Goal: Contribute content: Add original content to the website for others to see

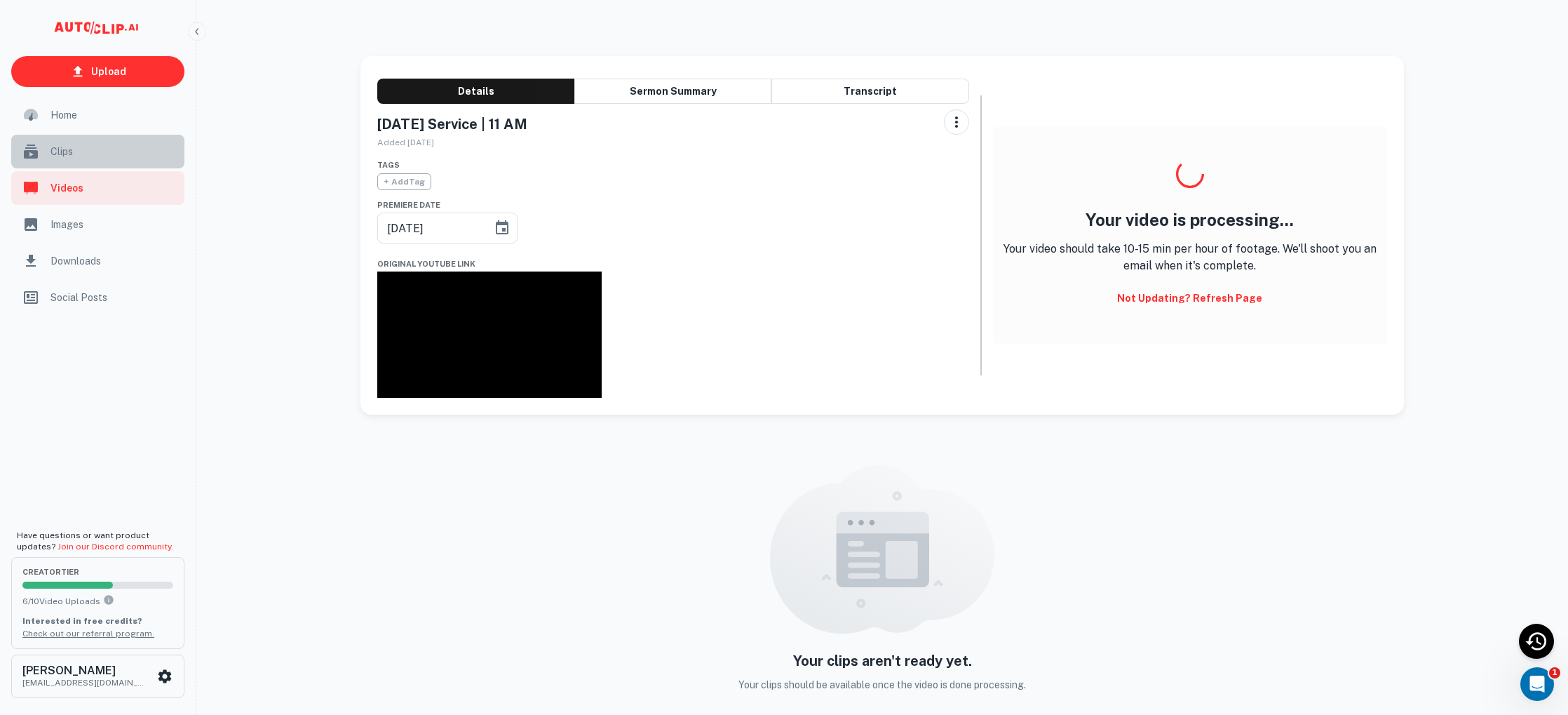
click at [61, 155] on span "Clips" at bounding box center [113, 151] width 126 height 16
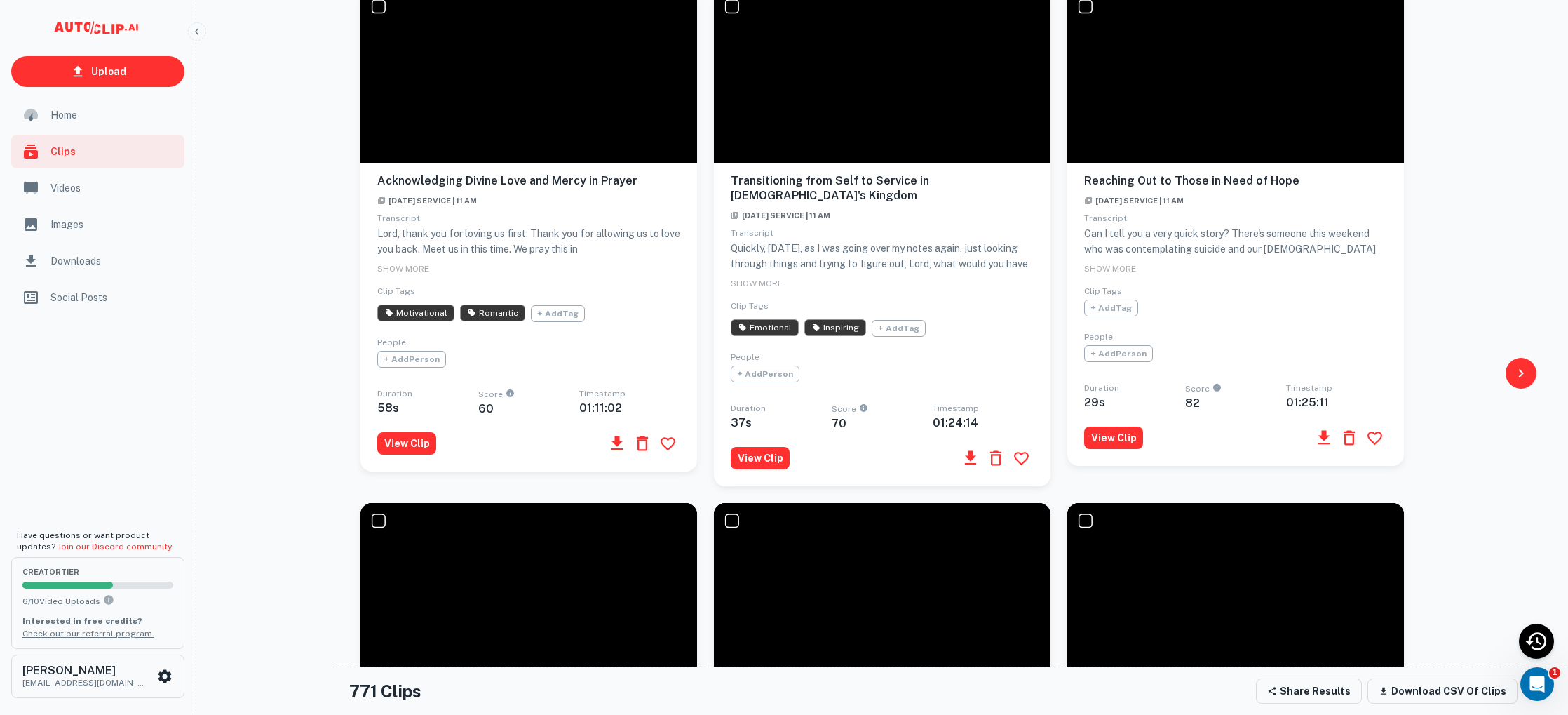
scroll to position [230, 0]
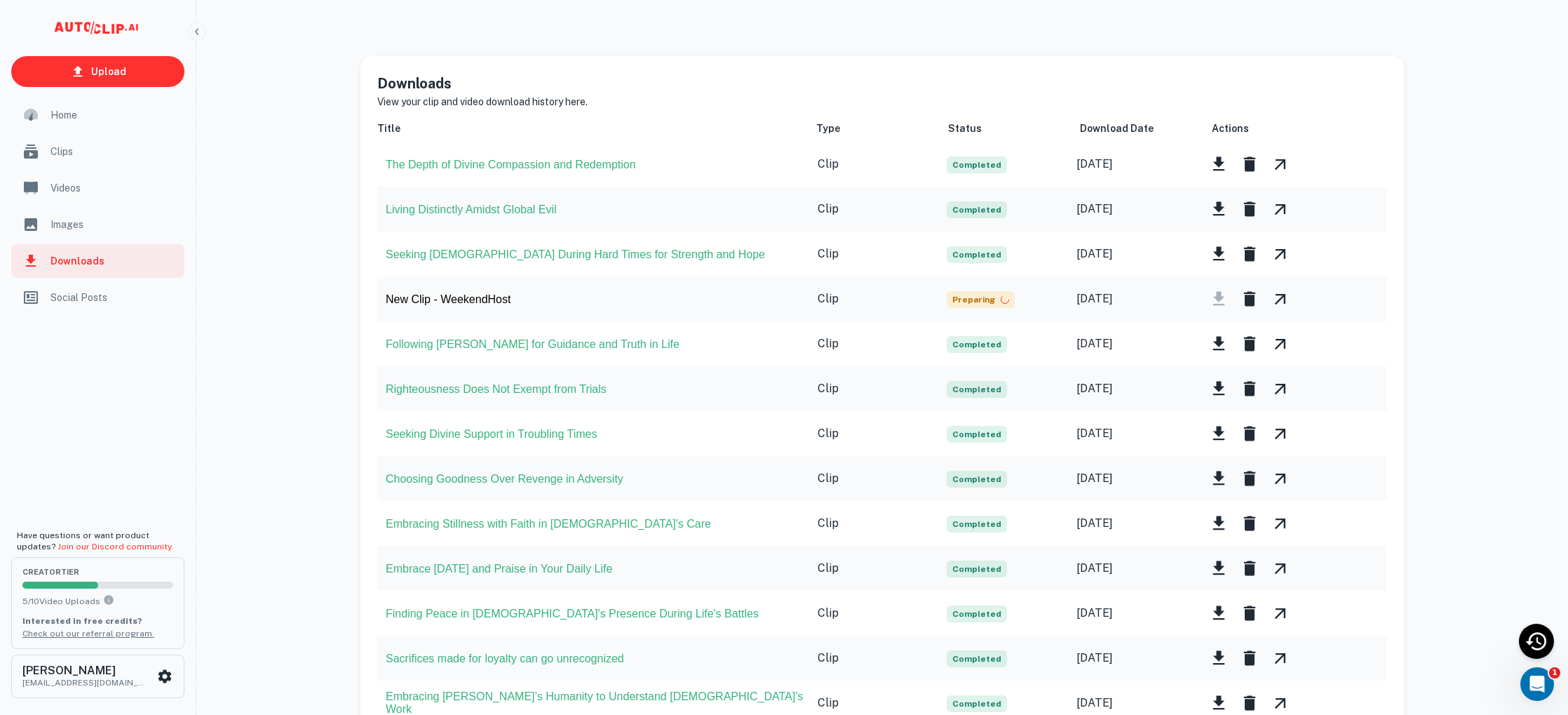
click at [61, 156] on span "Clips" at bounding box center [113, 151] width 126 height 16
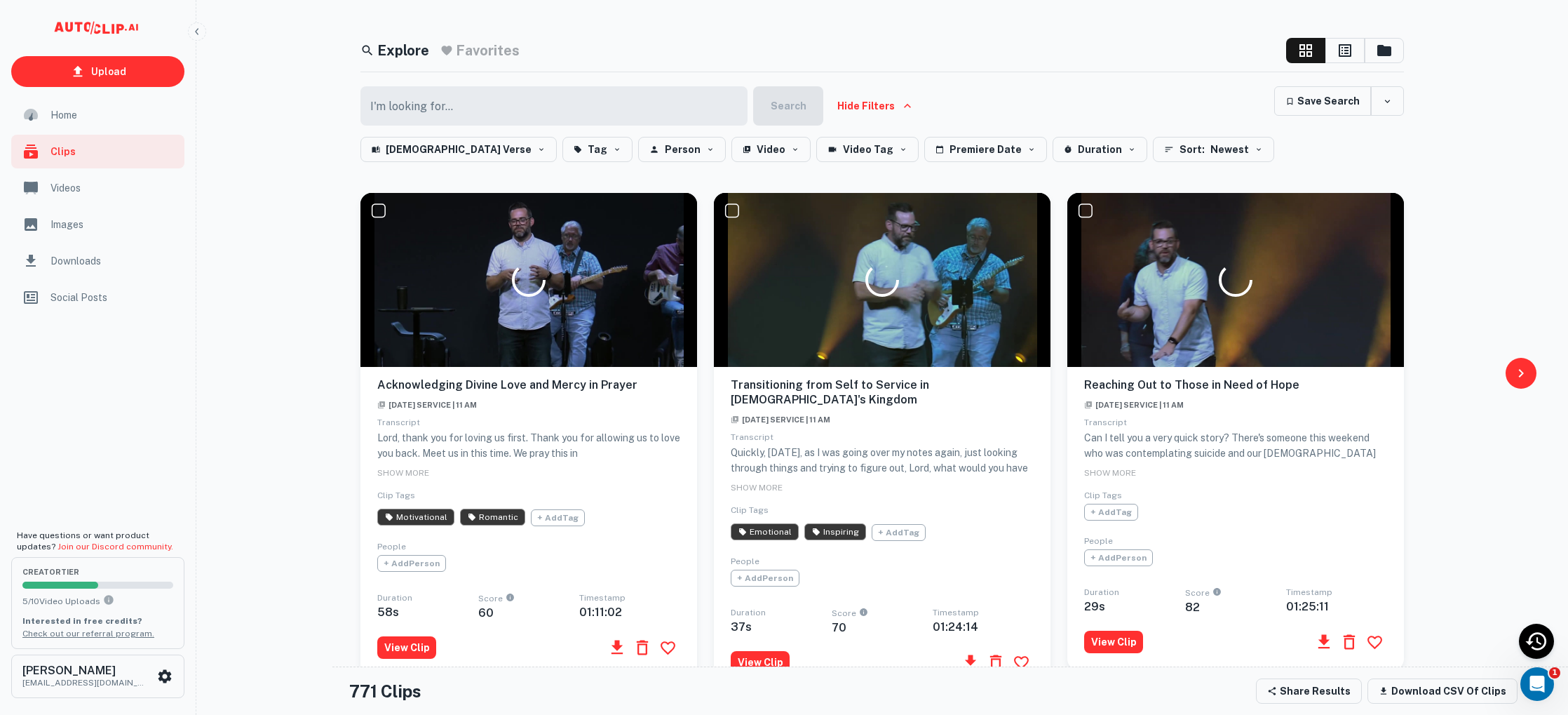
scroll to position [18, 0]
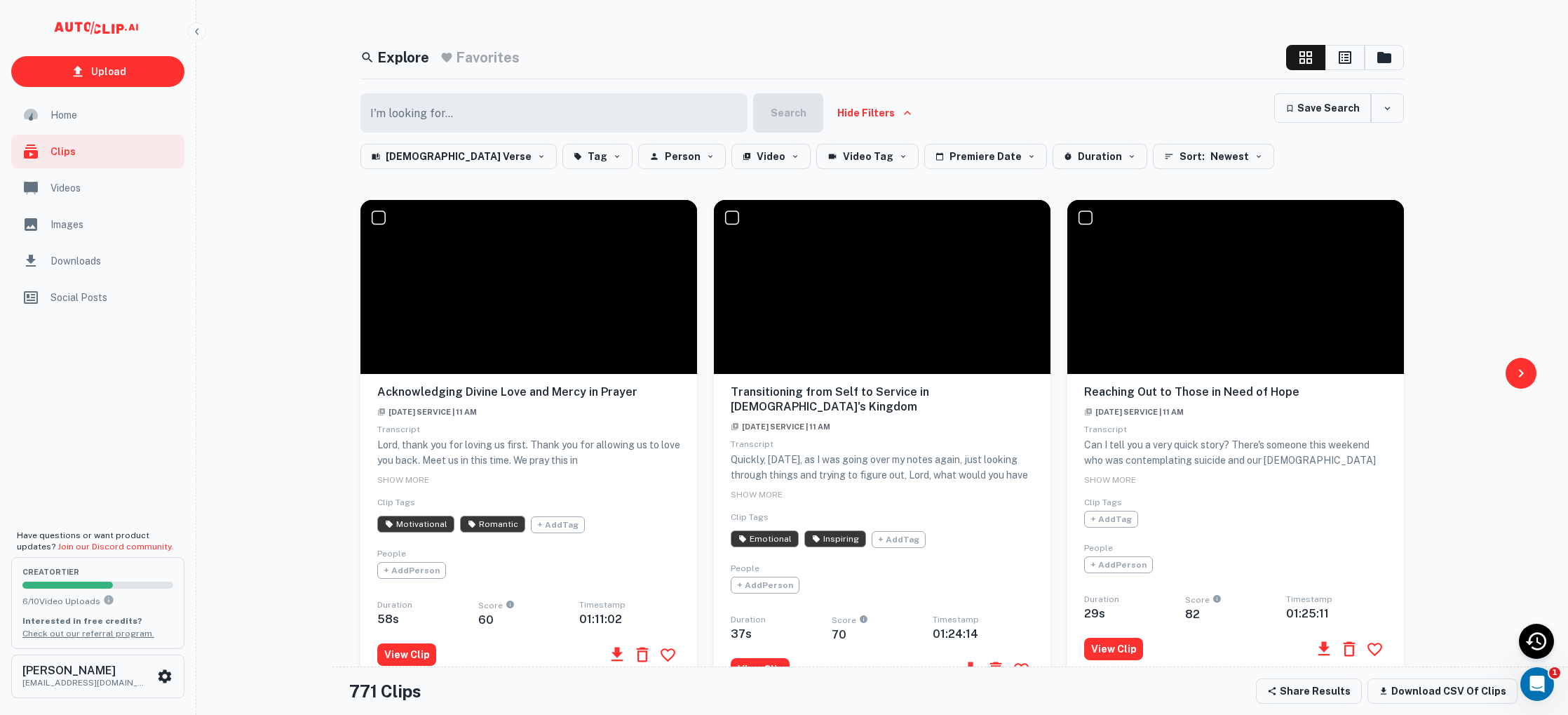
click at [57, 116] on span "Home" at bounding box center [113, 115] width 126 height 16
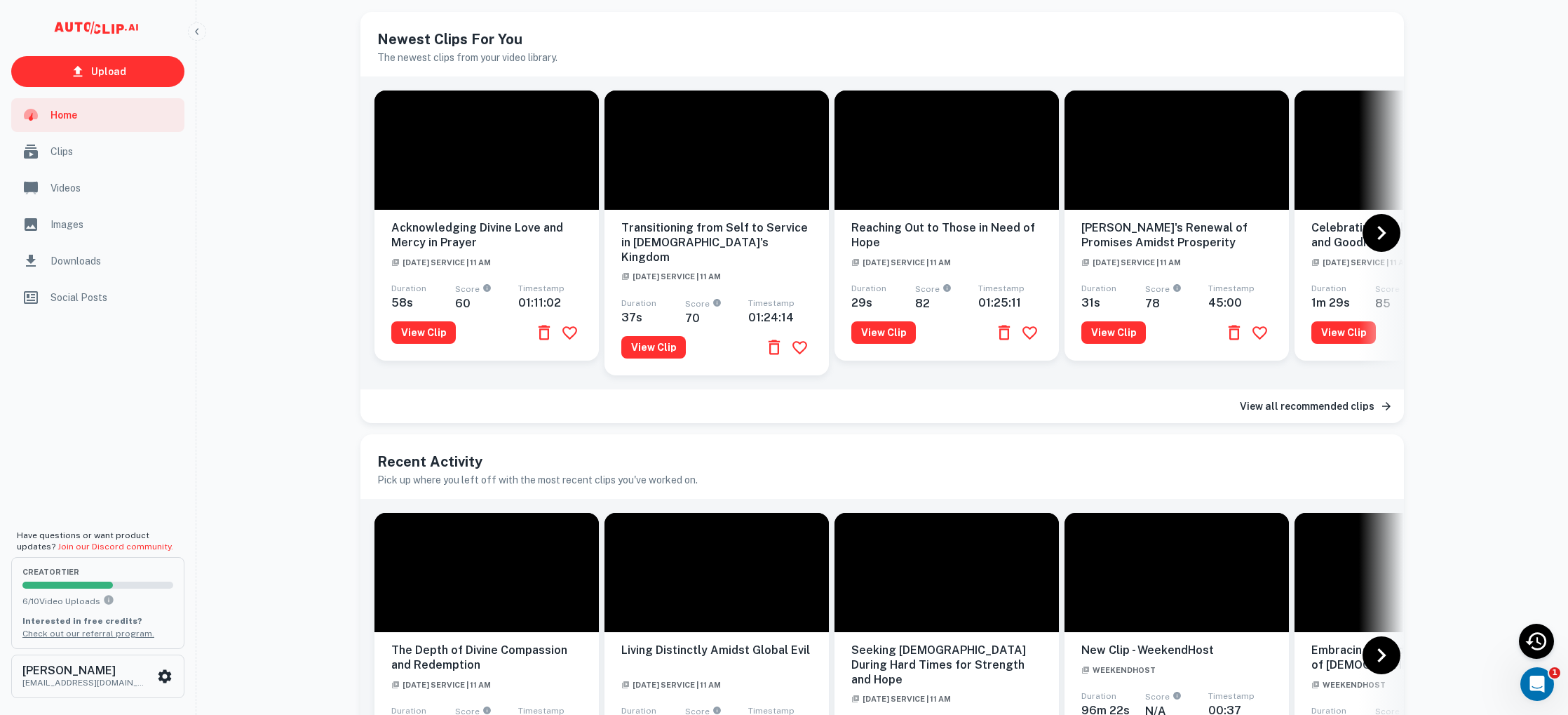
scroll to position [50, 0]
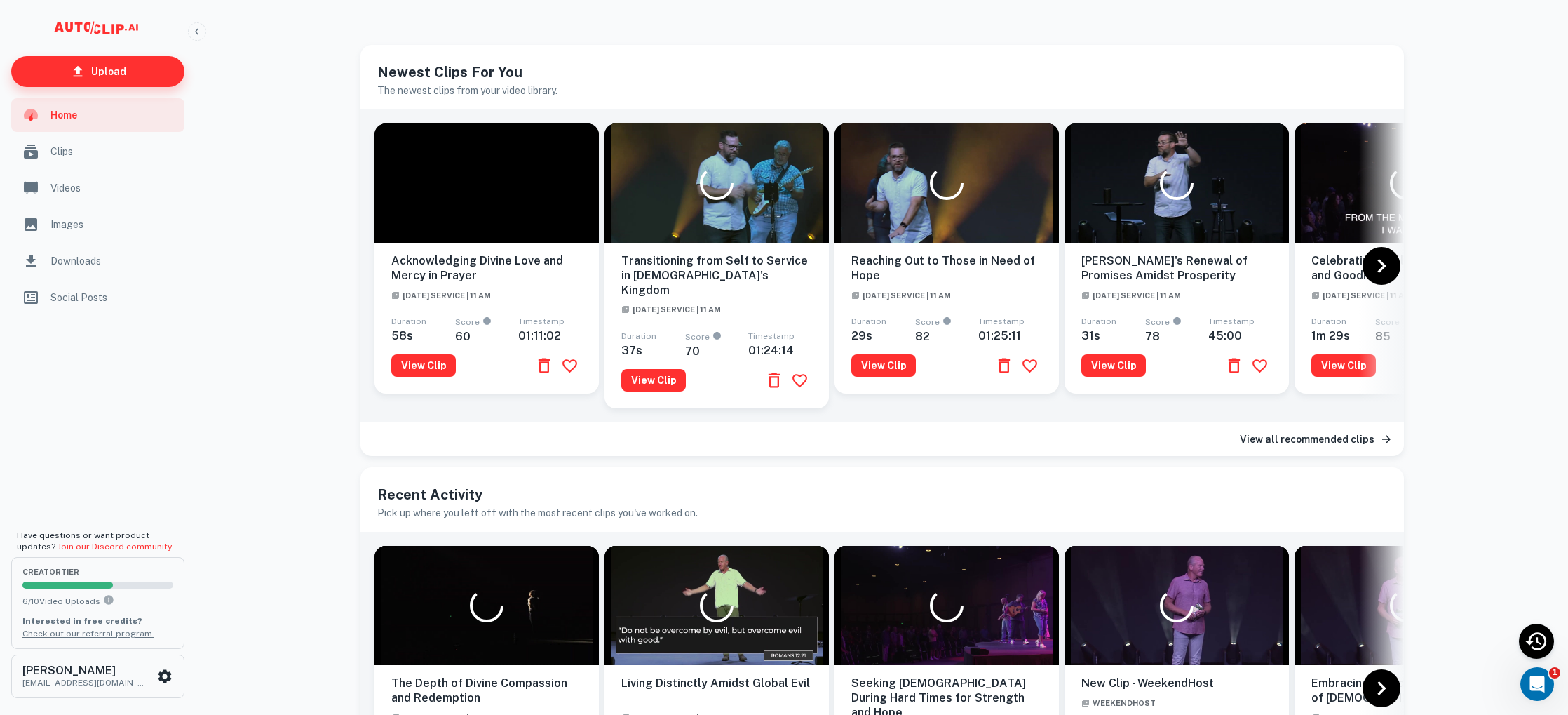
click at [92, 66] on p "Upload" at bounding box center [109, 71] width 35 height 16
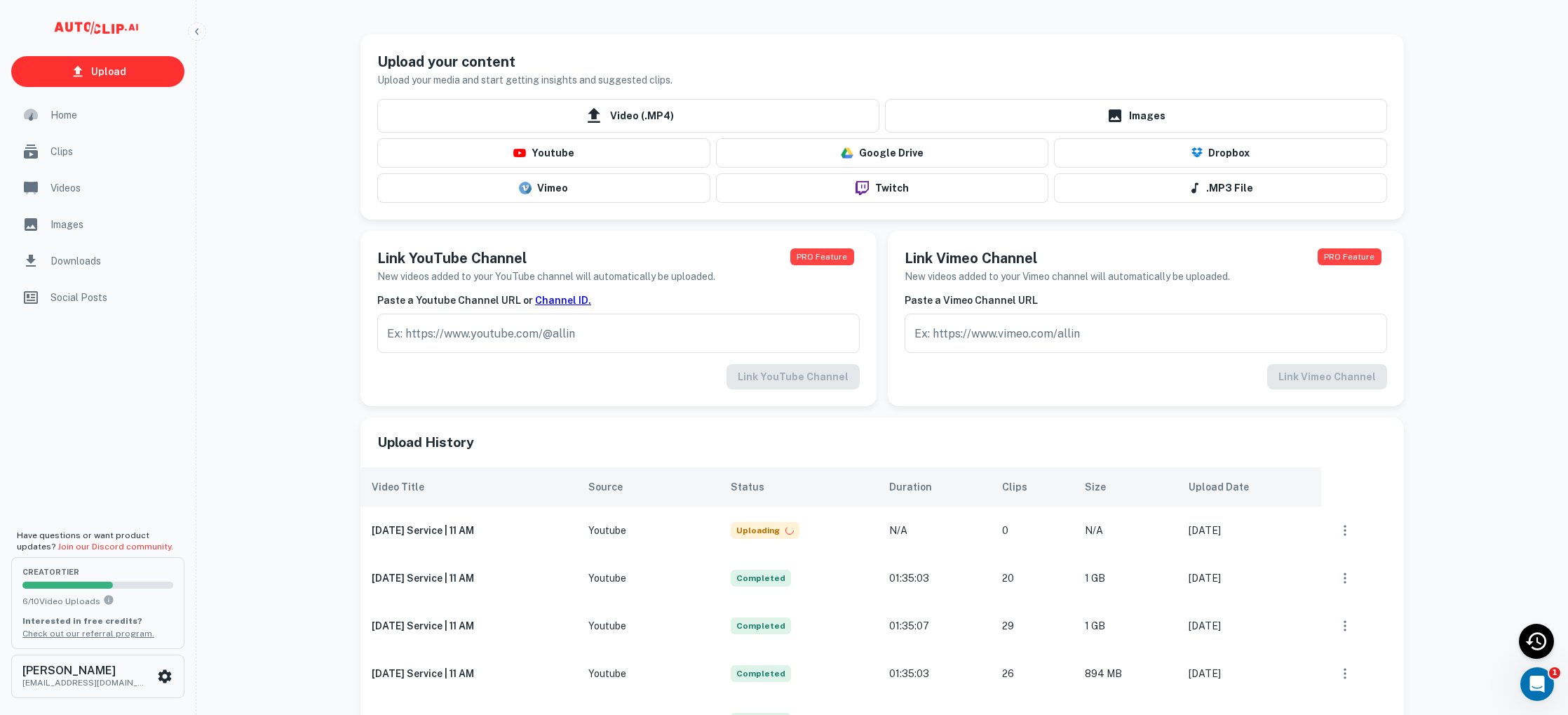
scroll to position [17, 0]
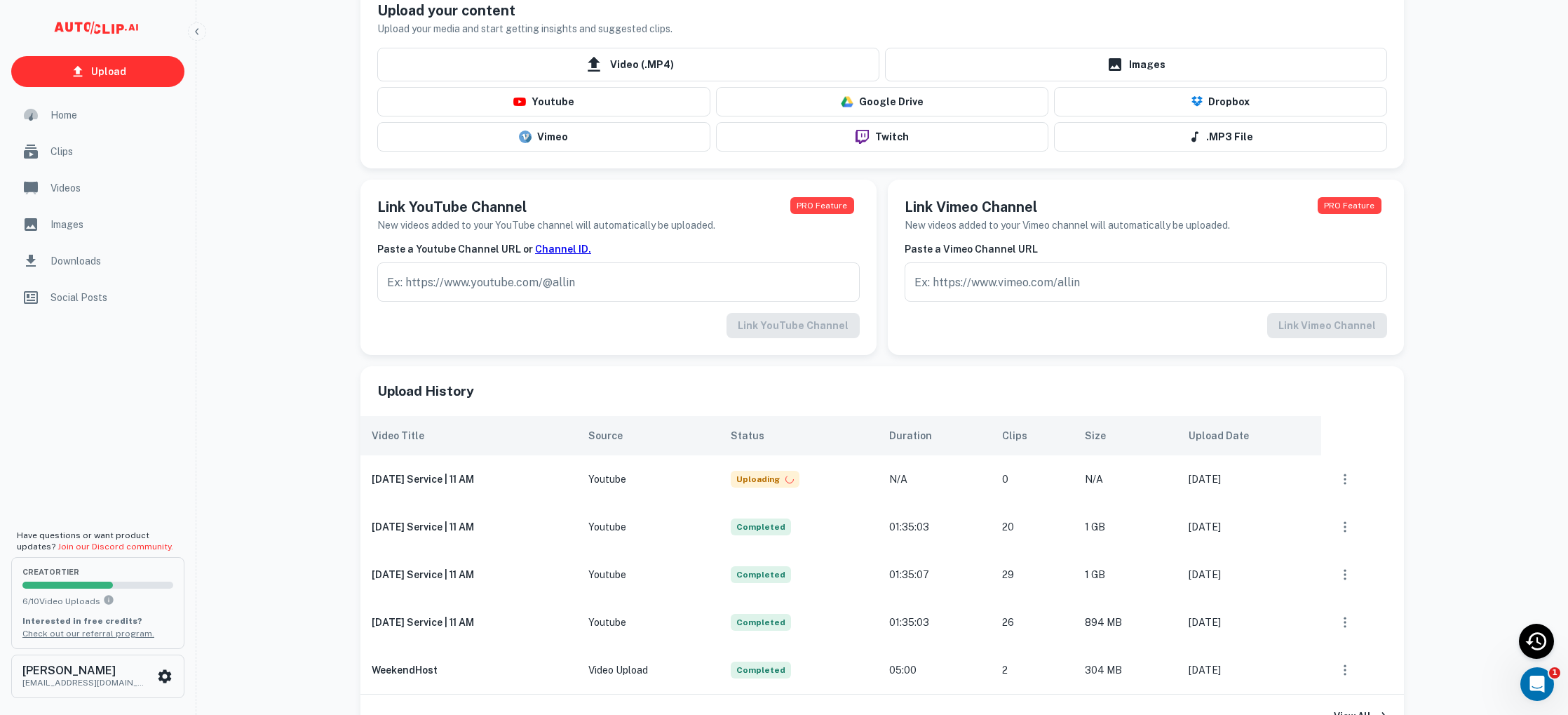
scroll to position [80, 0]
